Goal: Find specific page/section: Find specific page/section

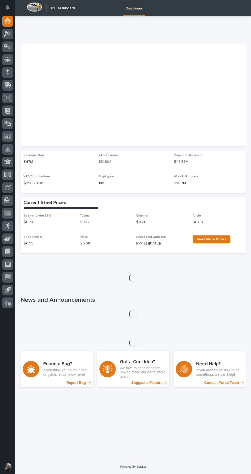
click at [12, 34] on div at bounding box center [7, 34] width 11 height 11
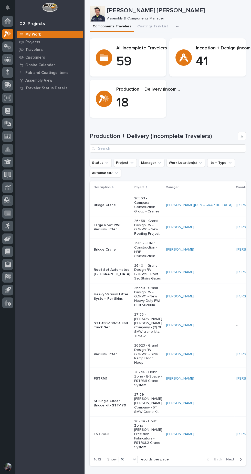
click at [34, 43] on p "Projects" at bounding box center [32, 42] width 15 height 5
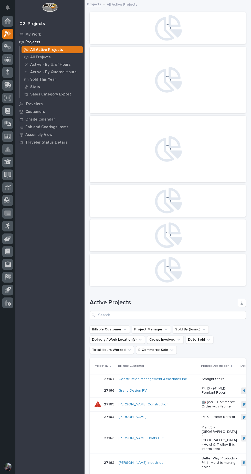
click at [44, 62] on div "Active - By % of Hours" at bounding box center [51, 64] width 61 height 7
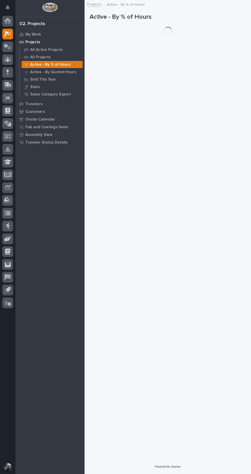
click at [46, 50] on p "All Active Projects" at bounding box center [46, 50] width 33 height 5
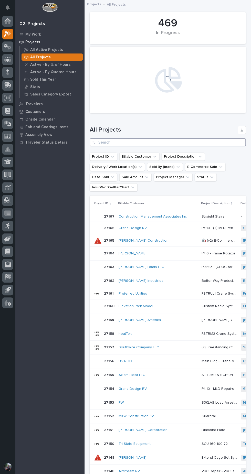
click at [182, 142] on input "Search" at bounding box center [168, 142] width 156 height 8
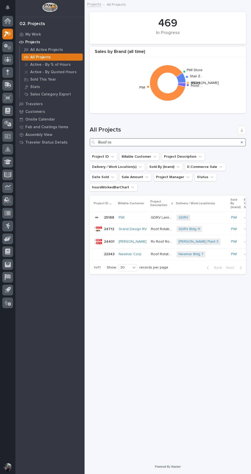
type input "Roof ro"
